Goal: Navigation & Orientation: Find specific page/section

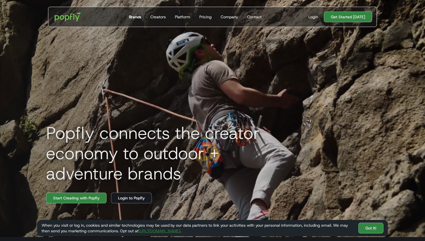
click at [135, 15] on div "Brands" at bounding box center [135, 17] width 12 height 6
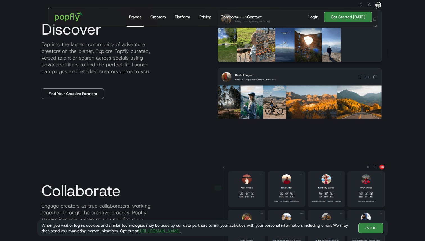
scroll to position [315, 0]
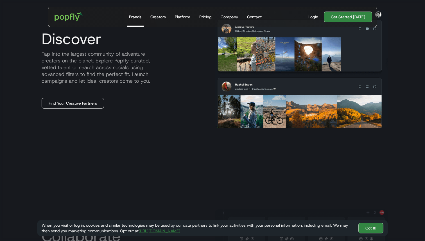
click at [81, 101] on link "Find Your Creative Partners" at bounding box center [73, 103] width 62 height 11
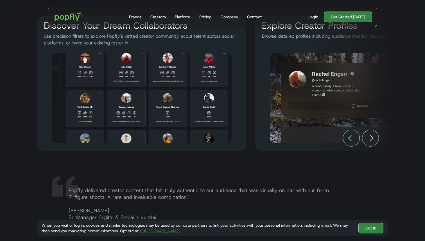
scroll to position [975, 0]
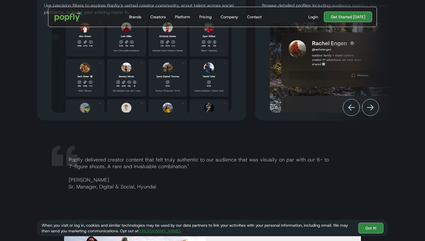
click at [370, 110] on img "Next" at bounding box center [370, 107] width 7 height 7
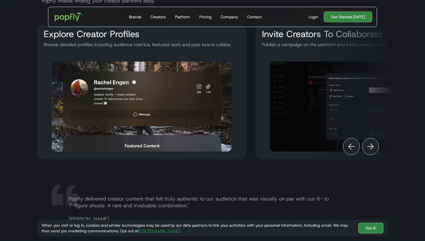
scroll to position [913, 0]
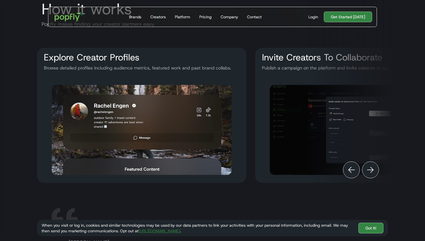
click at [372, 168] on img "Next" at bounding box center [370, 169] width 7 height 7
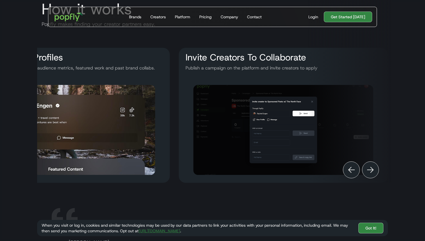
click at [351, 168] on img "Previous" at bounding box center [351, 169] width 7 height 7
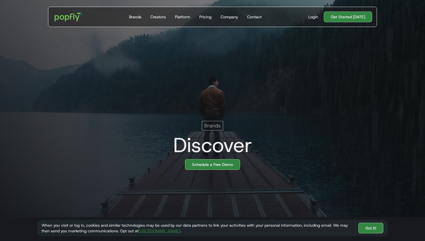
scroll to position [0, 0]
